Goal: Obtain resource: Download file/media

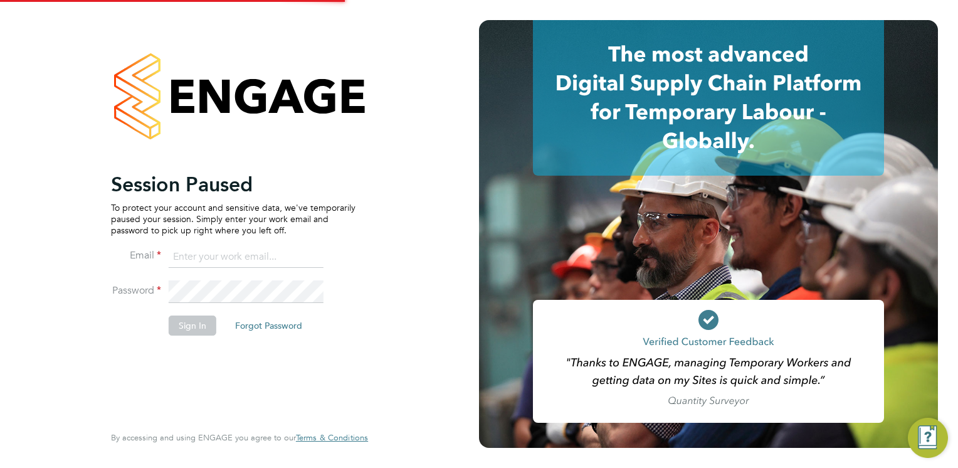
type input "Mia.Eckersley@ganymedesolutions.co.uk"
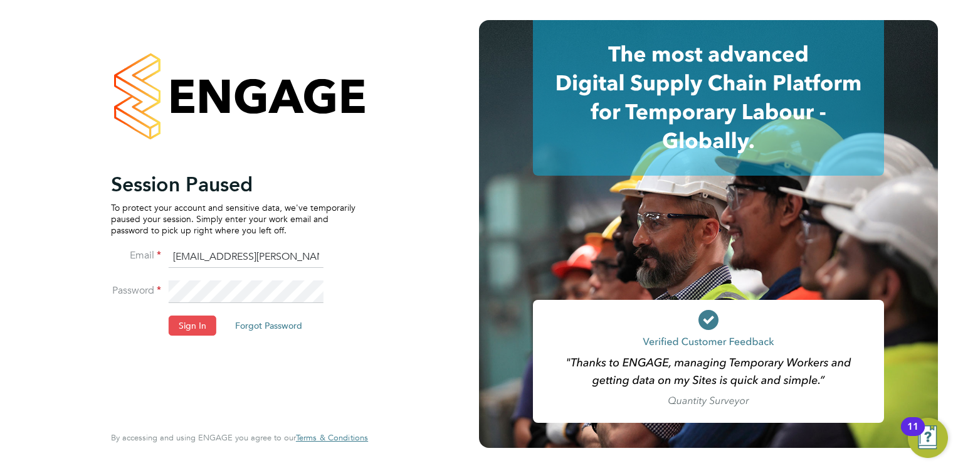
click at [203, 323] on button "Sign In" at bounding box center [193, 325] width 48 height 20
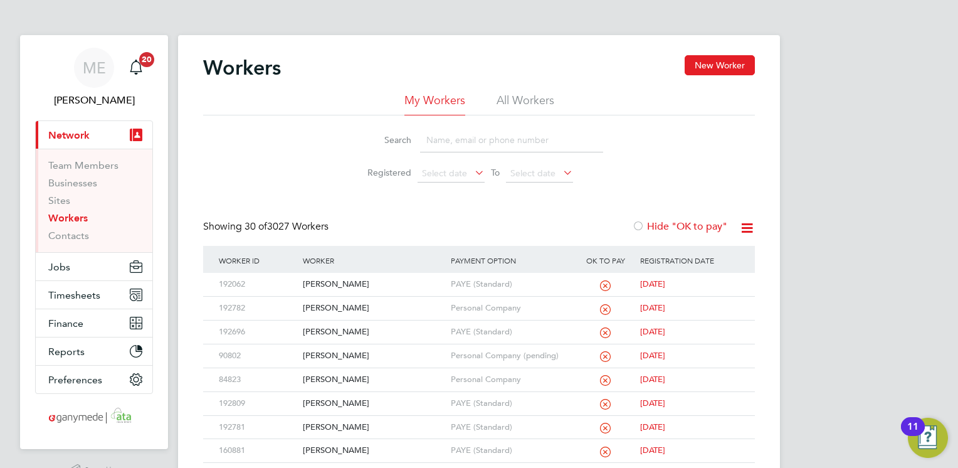
click at [429, 149] on input at bounding box center [511, 140] width 183 height 24
type input "liam"
click at [396, 330] on div "[PERSON_NAME]" at bounding box center [373, 331] width 147 height 23
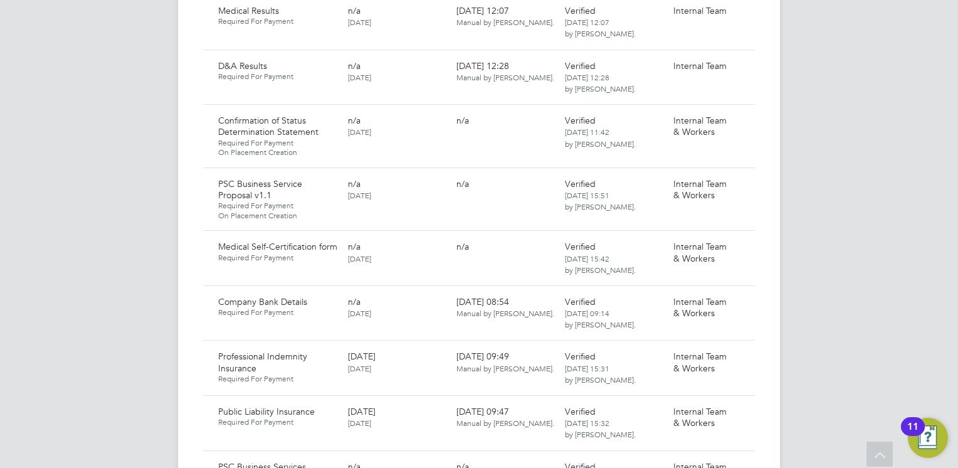
scroll to position [1078, 0]
click at [738, 349] on icon at bounding box center [739, 356] width 13 height 15
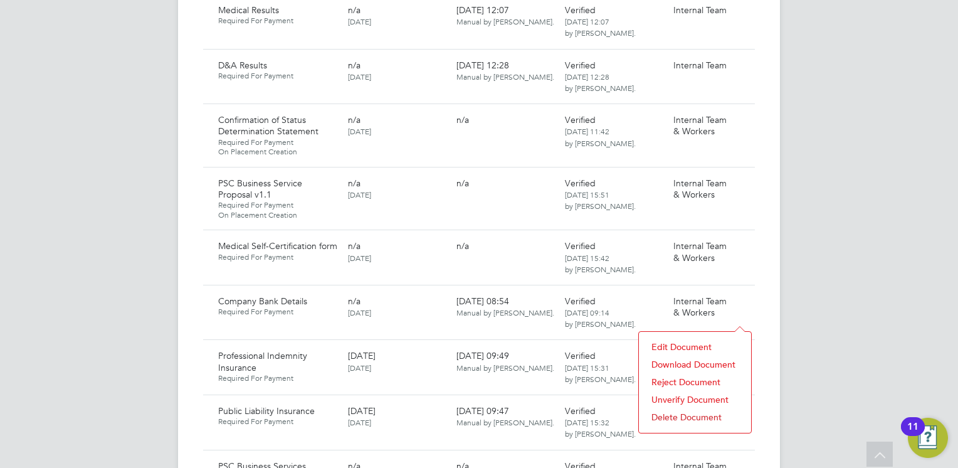
click at [676, 359] on li "Download Document" at bounding box center [695, 364] width 100 height 18
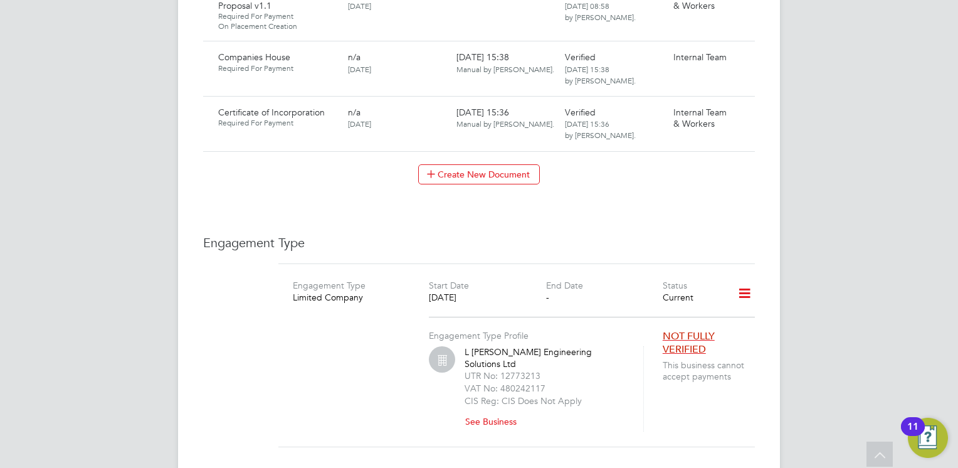
scroll to position [1780, 0]
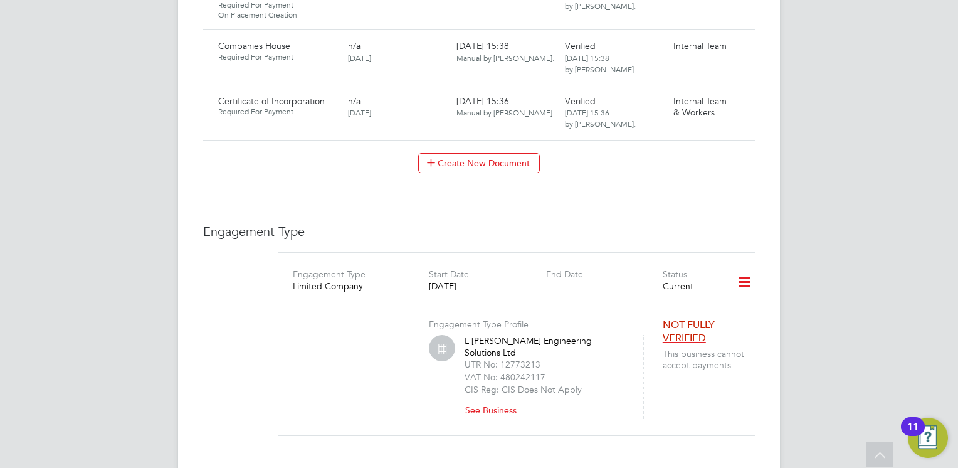
click at [488, 400] on button "See Business" at bounding box center [495, 410] width 62 height 20
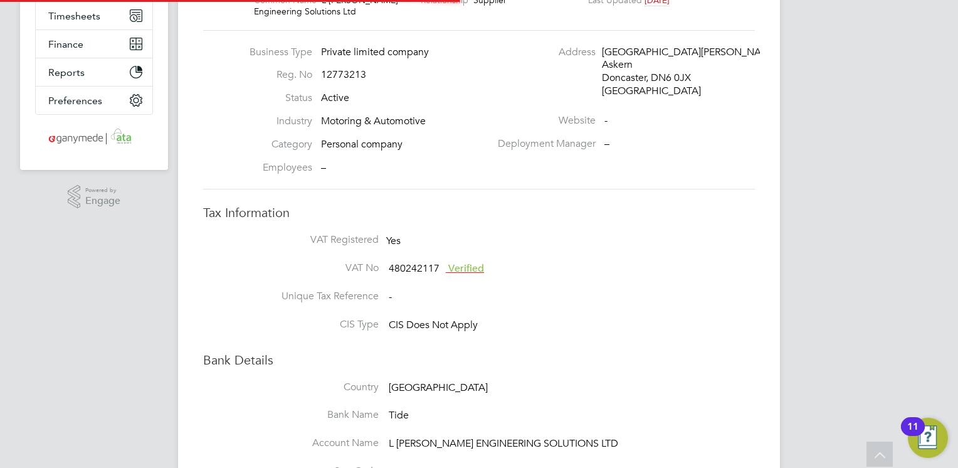
scroll to position [174, 0]
drag, startPoint x: 370, startPoint y: 49, endPoint x: 317, endPoint y: 50, distance: 53.9
click at [317, 70] on li "Reg. No 12773213" at bounding box center [366, 81] width 247 height 23
copy li "12773213"
click at [547, 353] on div "Bank Details Country United Kingdom Bank Name Tide Account Name L CLARK ENGINEE…" at bounding box center [479, 451] width 552 height 197
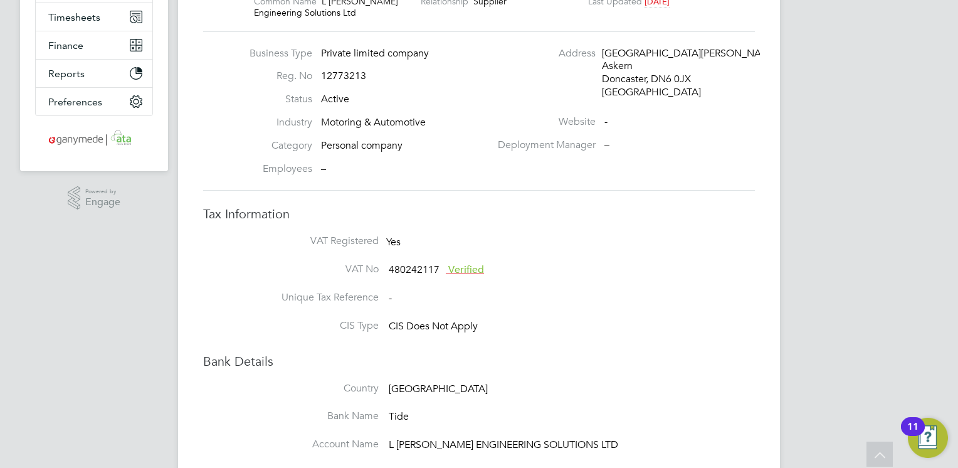
click at [332, 319] on label "CIS Type" at bounding box center [315, 325] width 125 height 13
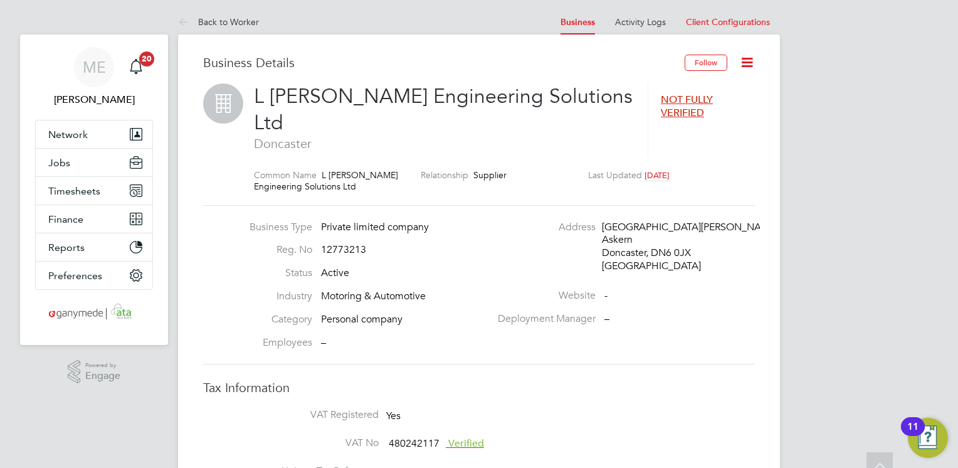
scroll to position [0, 0]
click at [181, 16] on icon at bounding box center [186, 24] width 16 height 16
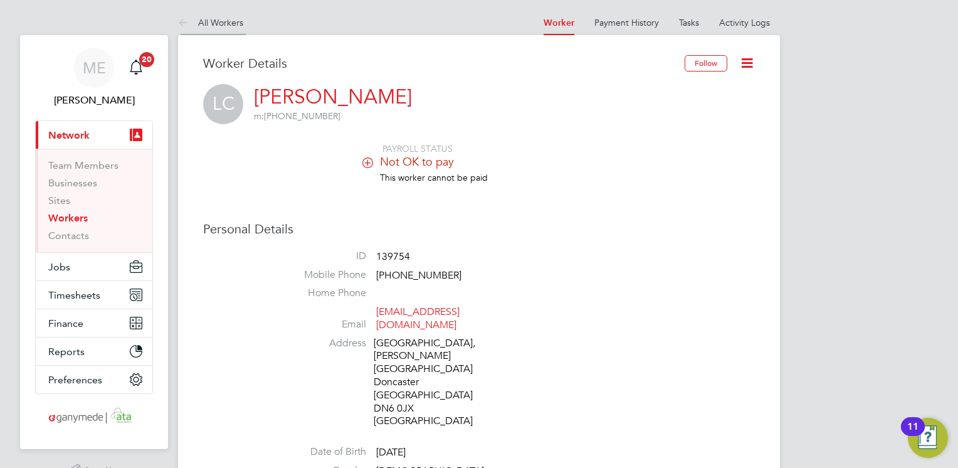
click at [180, 27] on icon at bounding box center [186, 24] width 16 height 16
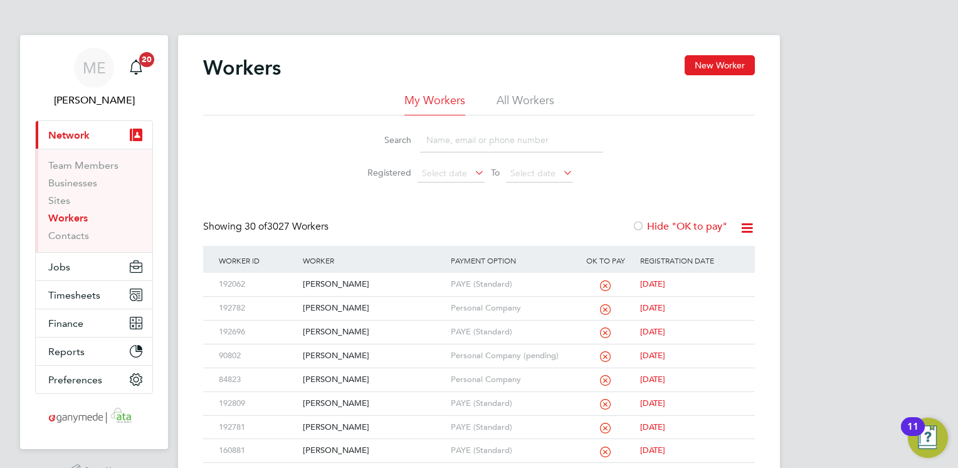
click at [429, 131] on input at bounding box center [511, 140] width 183 height 24
type input "liam"
click at [351, 328] on div "[PERSON_NAME]" at bounding box center [373, 331] width 147 height 23
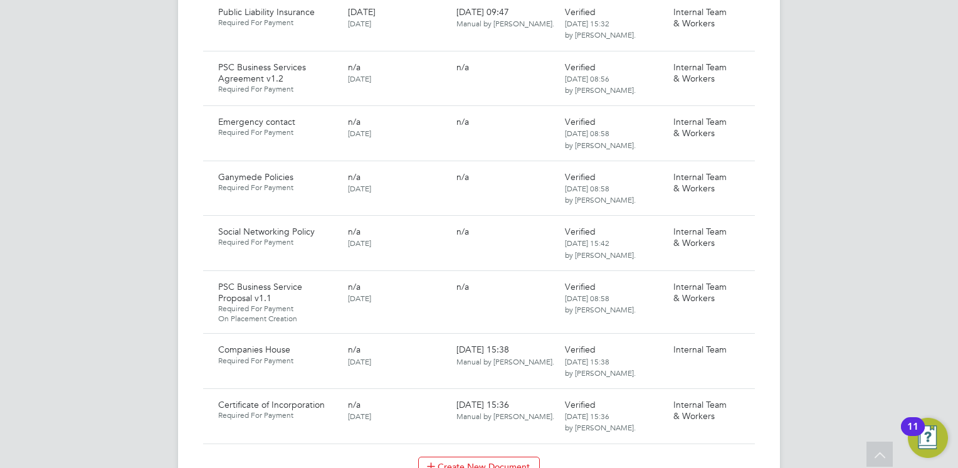
scroll to position [1479, 0]
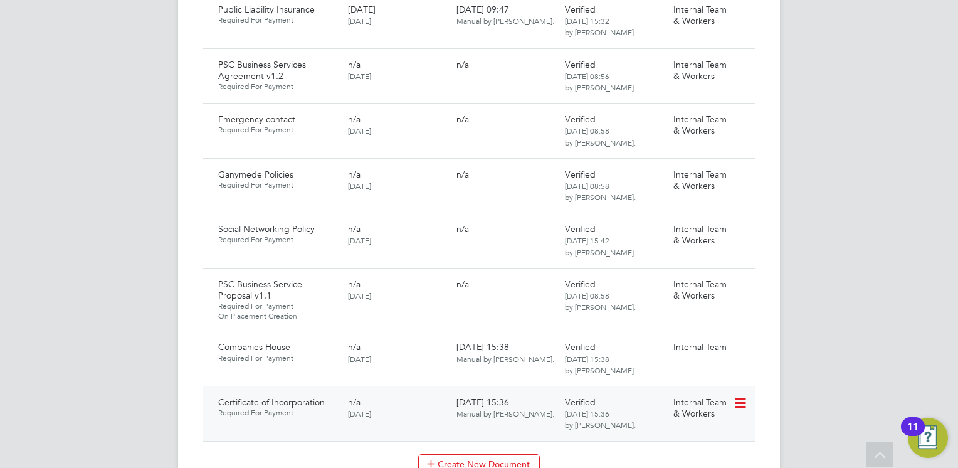
click at [742, 396] on icon at bounding box center [739, 403] width 13 height 15
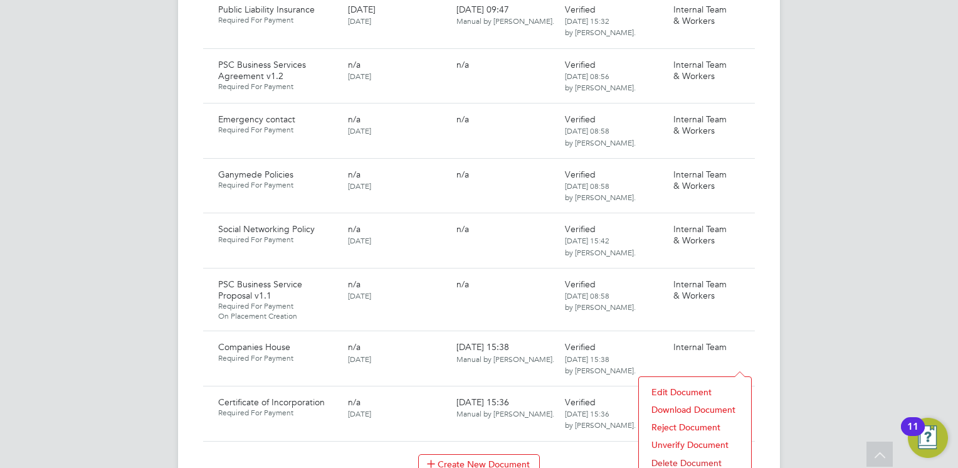
click at [672, 408] on li "Download Document" at bounding box center [695, 410] width 100 height 18
